Goal: Task Accomplishment & Management: Complete application form

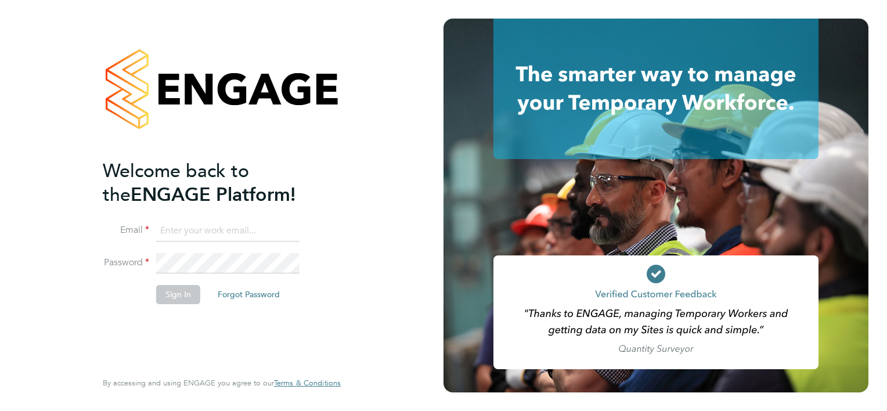
click at [222, 226] on input at bounding box center [227, 231] width 143 height 21
type input "[PERSON_NAME][EMAIL_ADDRESS][PERSON_NAME][PERSON_NAME][DOMAIN_NAME]"
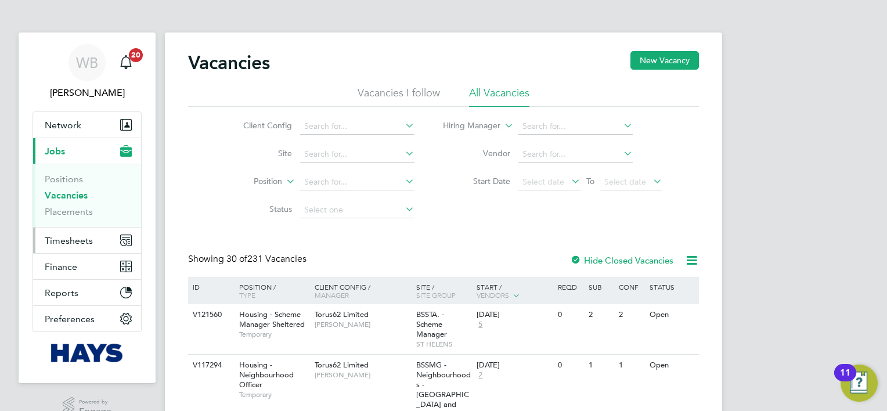
click at [65, 242] on span "Timesheets" at bounding box center [69, 240] width 48 height 11
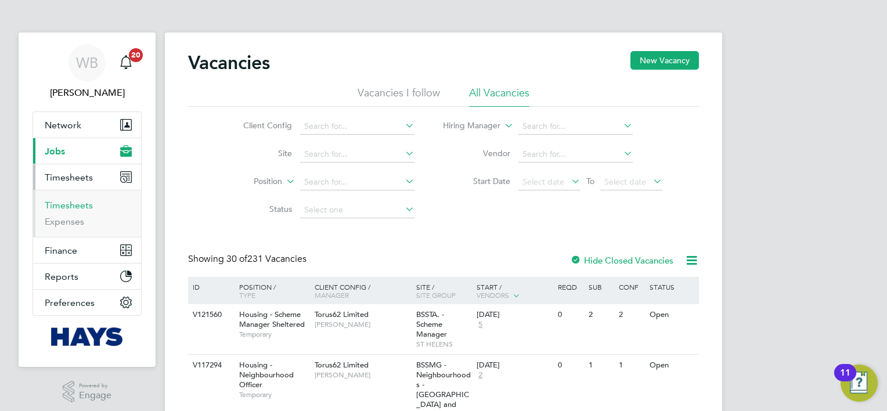
click at [72, 204] on link "Timesheets" at bounding box center [69, 205] width 48 height 11
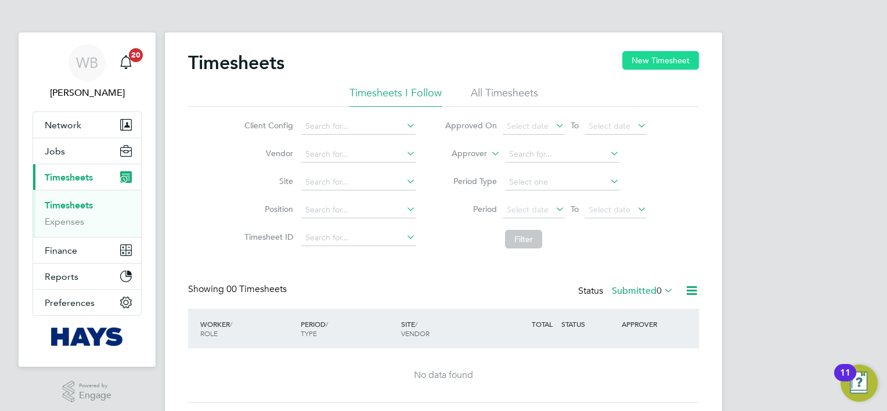
click at [657, 53] on button "New Timesheet" at bounding box center [660, 60] width 77 height 19
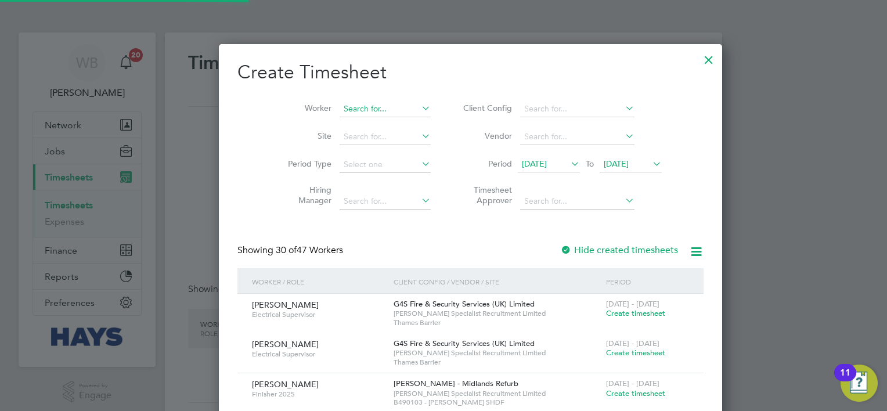
scroll to position [2384, 449]
click at [371, 109] on input at bounding box center [385, 109] width 91 height 16
click at [347, 170] on li "[PERSON_NAME]" at bounding box center [368, 172] width 112 height 16
type input "[PERSON_NAME]"
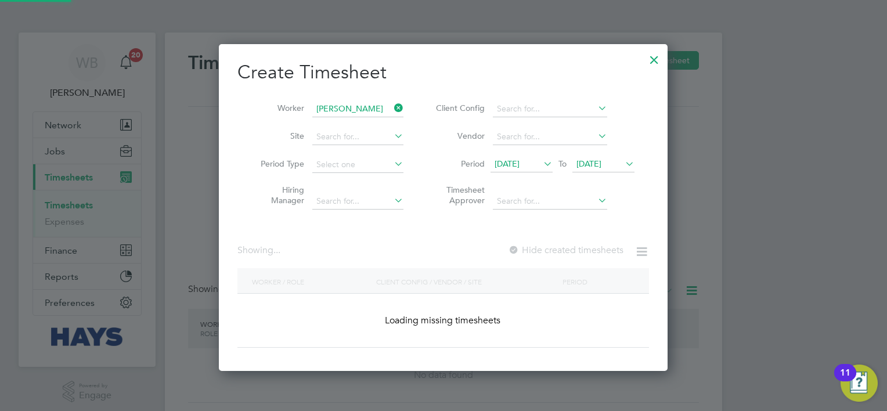
scroll to position [327, 449]
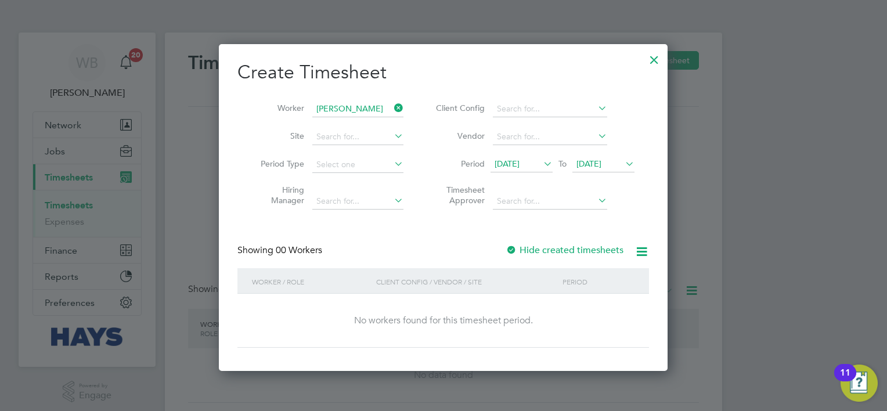
click at [565, 248] on label "Hide created timesheets" at bounding box center [565, 250] width 118 height 12
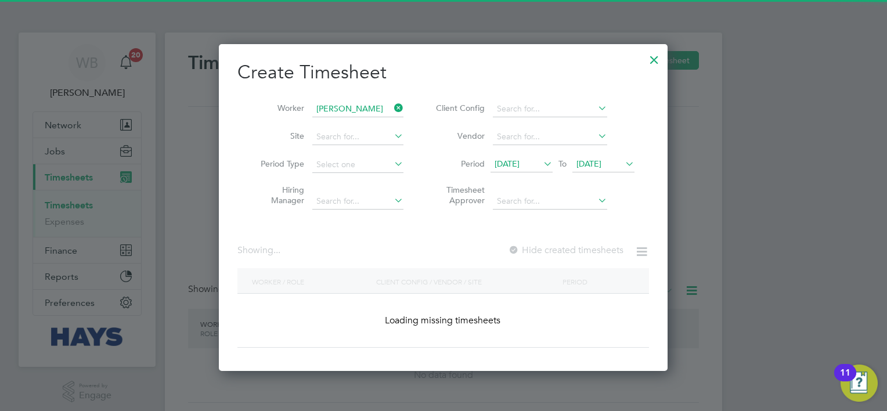
scroll to position [352, 449]
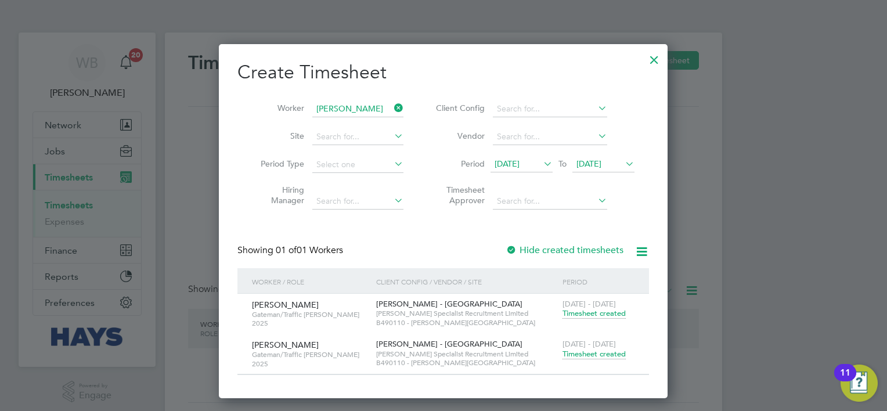
click at [601, 160] on span "[DATE]" at bounding box center [588, 163] width 25 height 10
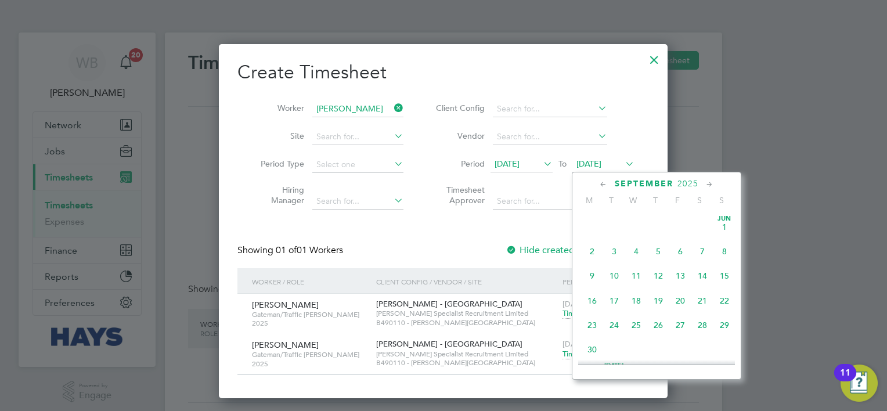
scroll to position [404, 0]
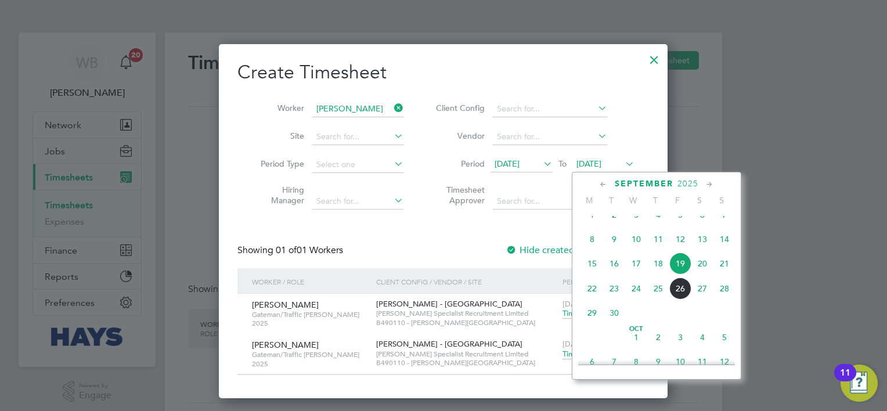
click at [617, 316] on span "30" at bounding box center [614, 313] width 22 height 22
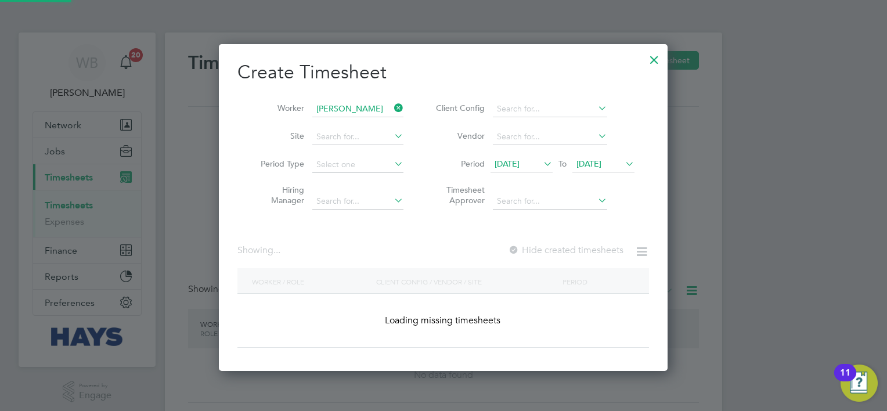
scroll to position [327, 449]
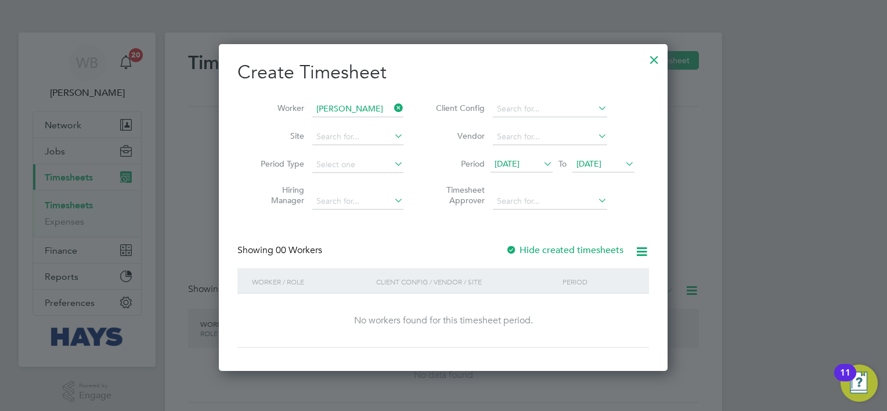
click at [591, 246] on label "Hide created timesheets" at bounding box center [565, 250] width 118 height 12
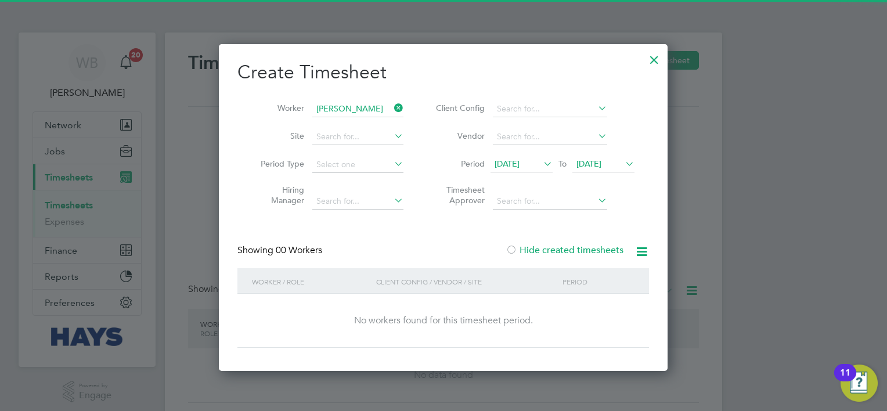
click at [591, 246] on label "Hide created timesheets" at bounding box center [565, 250] width 118 height 12
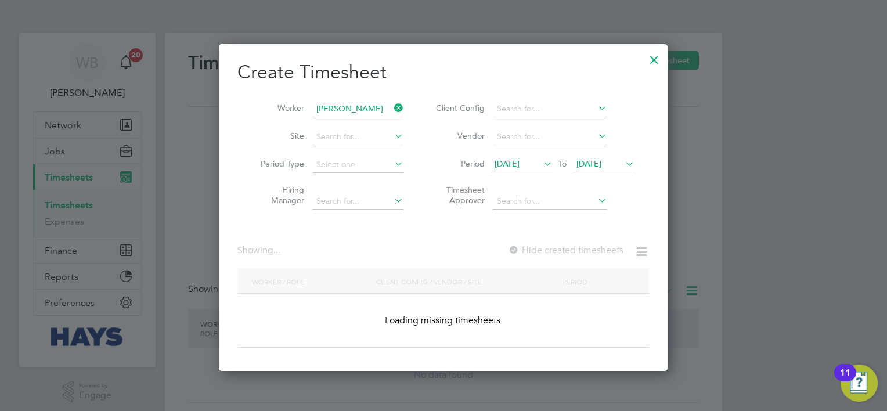
scroll to position [352, 449]
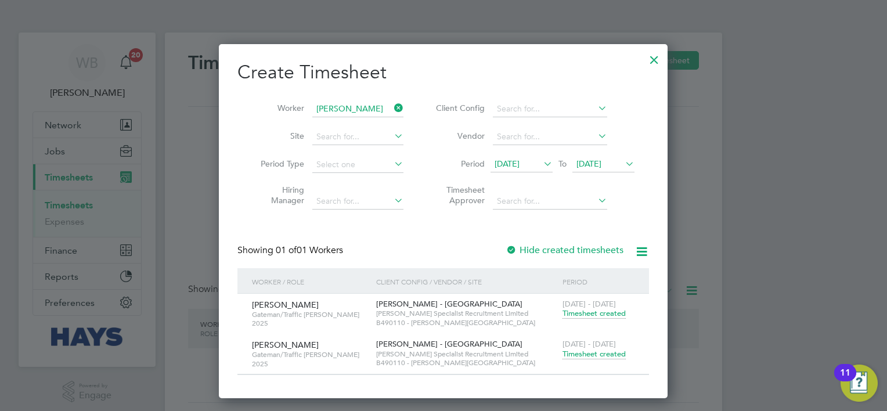
click at [586, 251] on label "Hide created timesheets" at bounding box center [565, 250] width 118 height 12
click at [594, 314] on span "Create timesheet" at bounding box center [591, 313] width 59 height 10
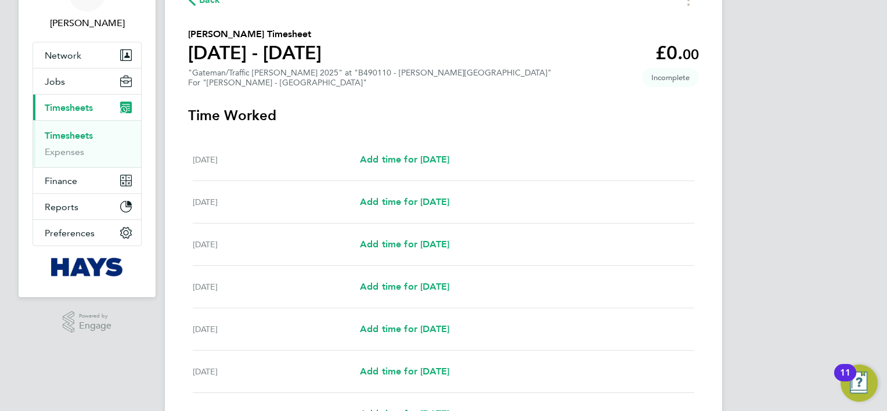
scroll to position [77, 0]
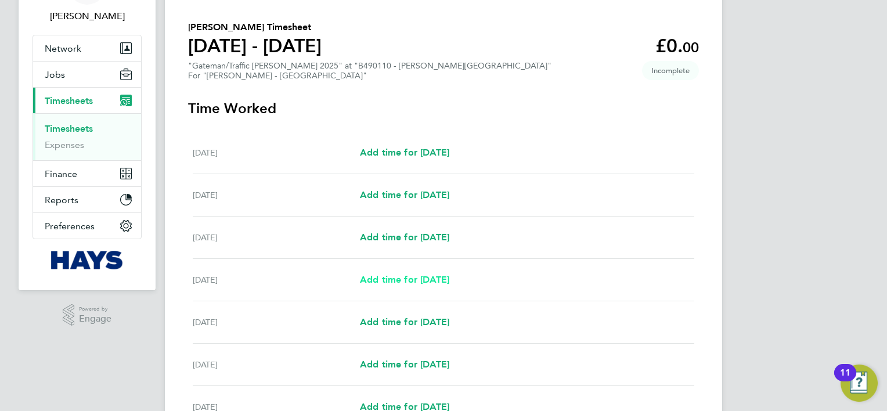
click at [435, 279] on span "Add time for [DATE]" at bounding box center [404, 279] width 89 height 11
select select "30"
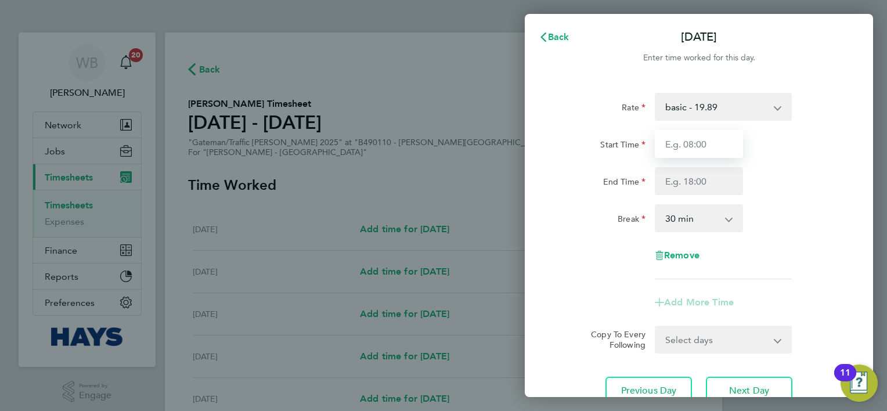
click at [698, 137] on input "Start Time" at bounding box center [699, 144] width 88 height 28
type input "07:00"
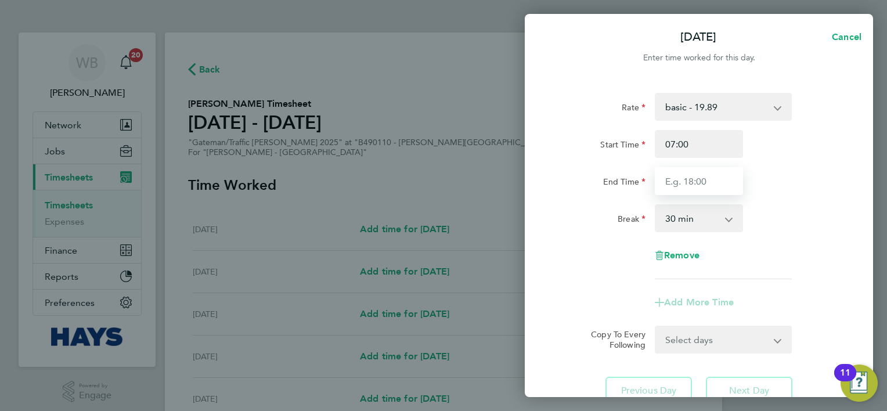
click at [706, 179] on input "End Time" at bounding box center [699, 181] width 88 height 28
type input "16:00"
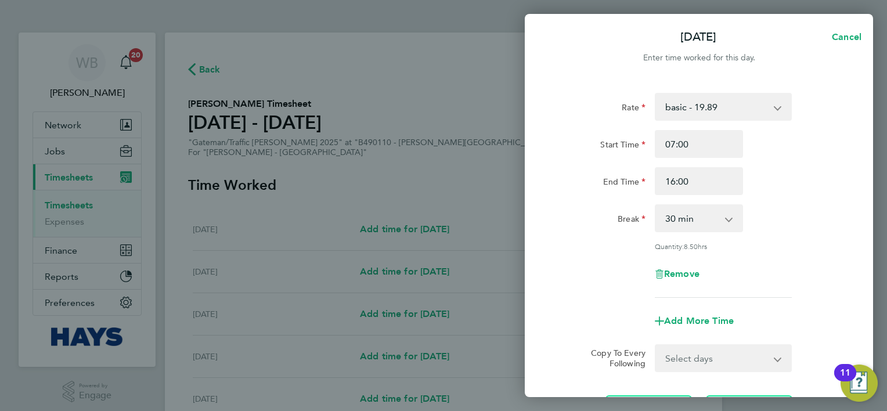
click at [543, 65] on div at bounding box center [699, 72] width 348 height 14
click at [421, 62] on div "[DATE] Cancel Enter time worked for this day. Rate basic - 19.89 Weekday OT 39h…" at bounding box center [443, 205] width 887 height 411
